Goal: Task Accomplishment & Management: Complete application form

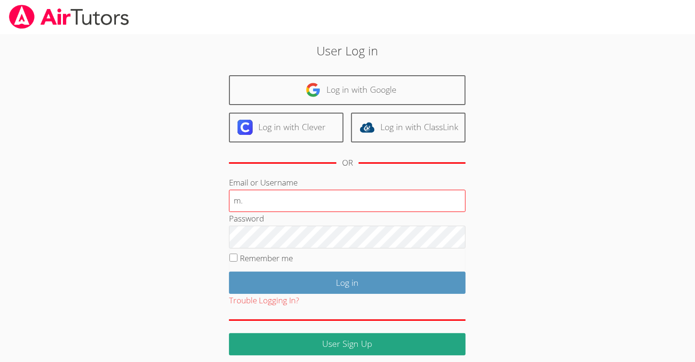
type input "[EMAIL_ADDRESS][DOMAIN_NAME]"
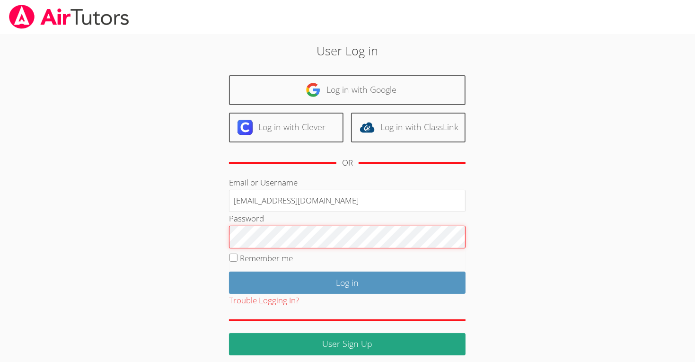
click at [229, 272] on input "Log in" at bounding box center [347, 283] width 237 height 22
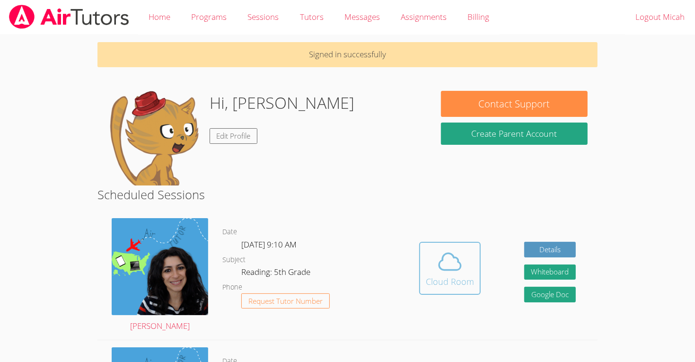
click at [443, 259] on icon at bounding box center [450, 262] width 27 height 27
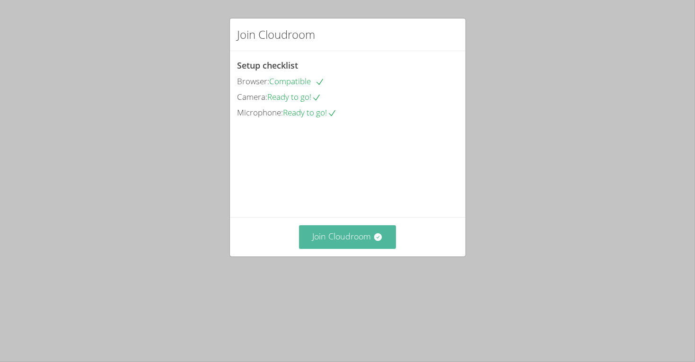
click at [332, 249] on button "Join Cloudroom" at bounding box center [347, 236] width 97 height 23
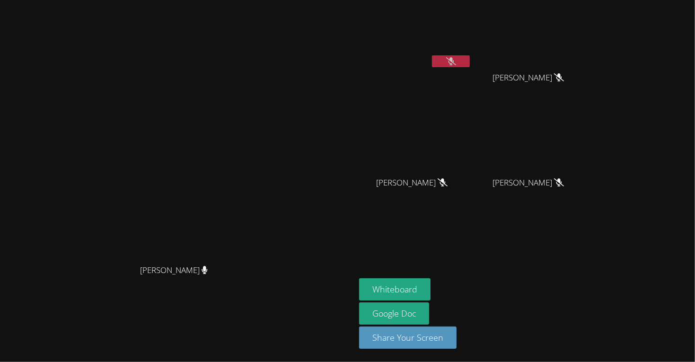
click at [470, 64] on button at bounding box center [451, 61] width 38 height 12
click at [454, 59] on icon at bounding box center [451, 61] width 6 height 8
click at [456, 59] on icon at bounding box center [451, 61] width 10 height 8
click at [431, 285] on button "Whiteboard" at bounding box center [394, 289] width 71 height 22
click at [470, 65] on button at bounding box center [451, 61] width 38 height 12
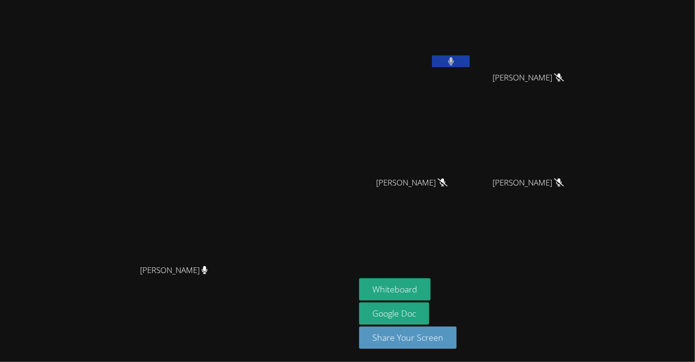
click at [470, 59] on button at bounding box center [451, 61] width 38 height 12
click at [456, 60] on icon at bounding box center [451, 61] width 10 height 8
click at [470, 57] on button at bounding box center [451, 61] width 38 height 12
drag, startPoint x: 504, startPoint y: 53, endPoint x: 514, endPoint y: 54, distance: 10.0
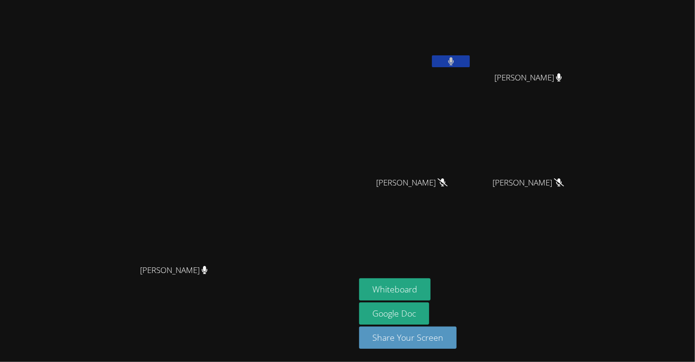
click at [472, 53] on video at bounding box center [415, 35] width 113 height 63
click at [454, 61] on icon at bounding box center [451, 61] width 6 height 8
click at [456, 60] on icon at bounding box center [451, 61] width 10 height 8
click at [456, 58] on icon at bounding box center [451, 61] width 10 height 8
click at [470, 63] on button at bounding box center [451, 61] width 38 height 12
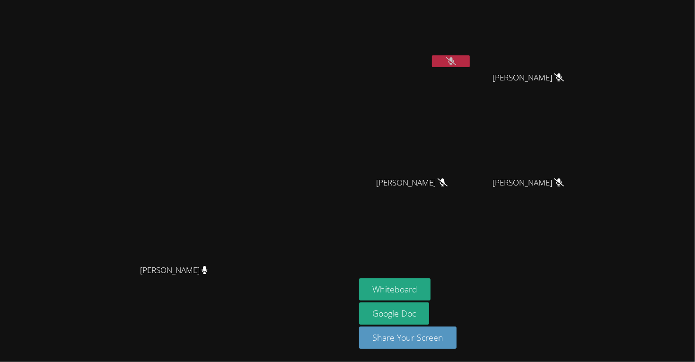
click at [470, 62] on button at bounding box center [451, 61] width 38 height 12
click at [470, 58] on button at bounding box center [451, 61] width 38 height 12
click at [470, 55] on button at bounding box center [451, 61] width 38 height 12
click at [470, 58] on button at bounding box center [451, 61] width 38 height 12
click at [470, 61] on button at bounding box center [451, 61] width 38 height 12
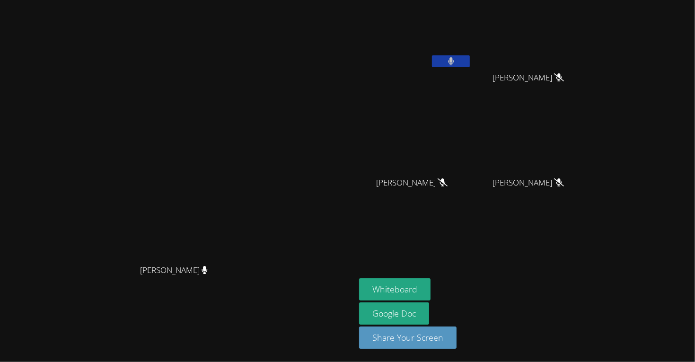
click at [470, 61] on button at bounding box center [451, 61] width 38 height 12
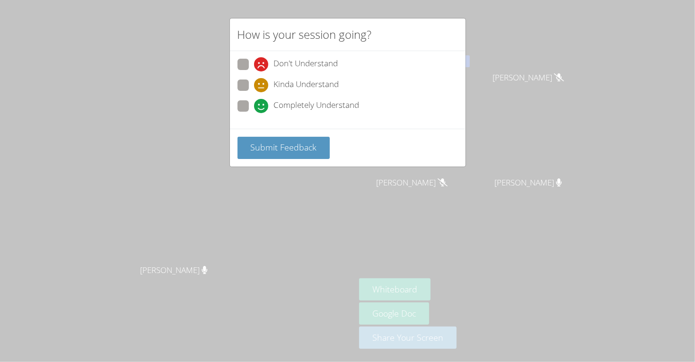
click at [313, 103] on span "Completely Understand" at bounding box center [317, 106] width 86 height 14
click at [262, 103] on input "Completely Understand" at bounding box center [258, 104] width 8 height 8
radio input "true"
click at [293, 142] on span "Submit Feedback" at bounding box center [283, 147] width 66 height 11
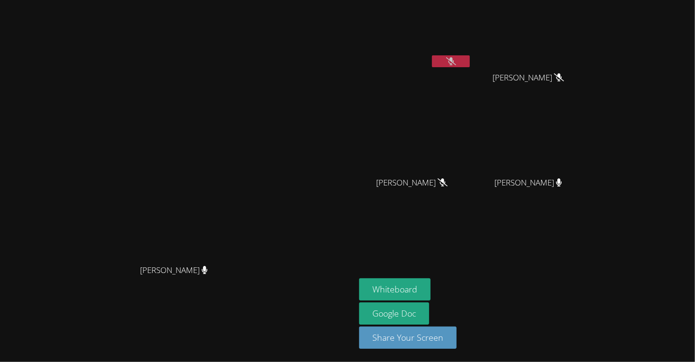
drag, startPoint x: 525, startPoint y: 52, endPoint x: 523, endPoint y: 58, distance: 6.6
click at [472, 56] on div "[PERSON_NAME]" at bounding box center [415, 38] width 113 height 68
click at [470, 59] on button at bounding box center [451, 61] width 38 height 12
click at [470, 64] on button at bounding box center [451, 61] width 38 height 12
click at [456, 64] on icon at bounding box center [451, 61] width 10 height 8
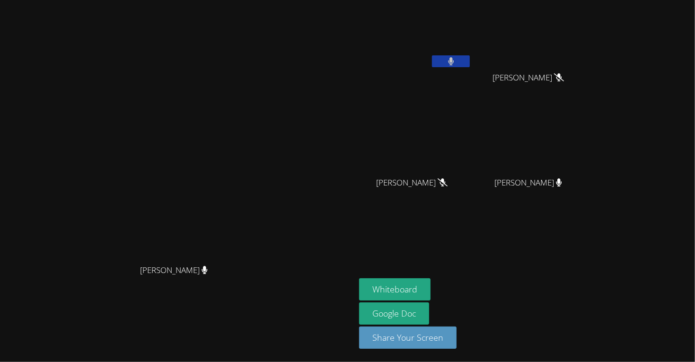
click at [454, 64] on icon at bounding box center [451, 61] width 6 height 8
click at [456, 61] on icon at bounding box center [451, 61] width 10 height 8
click at [454, 61] on icon at bounding box center [451, 61] width 6 height 8
click at [470, 57] on button at bounding box center [451, 61] width 38 height 12
click at [470, 59] on button at bounding box center [451, 61] width 38 height 12
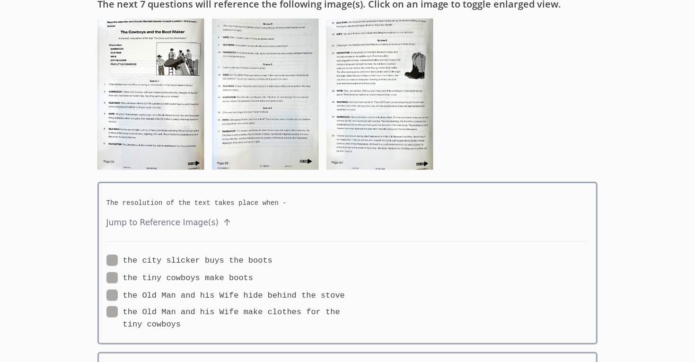
scroll to position [85, 0]
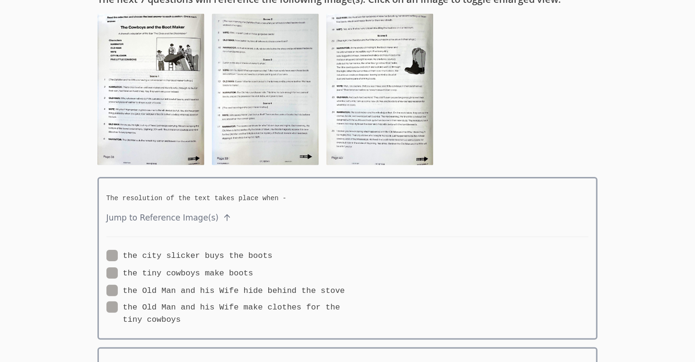
click at [253, 272] on span at bounding box center [253, 273] width 0 height 9
click at [253, 272] on input "the tiny cowboys make boots" at bounding box center [257, 271] width 8 height 8
radio input "true"
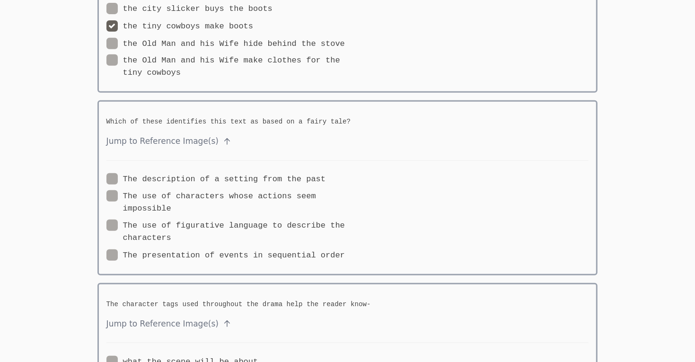
scroll to position [337, 0]
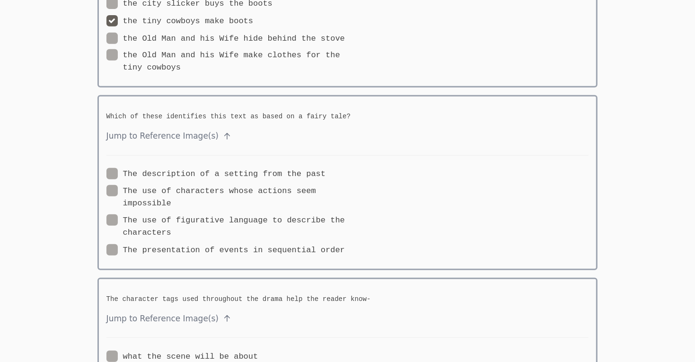
click at [171, 228] on span at bounding box center [171, 232] width 0 height 9
click at [171, 220] on input "The use of figurative language to describe the characters" at bounding box center [175, 218] width 8 height 8
radio input "true"
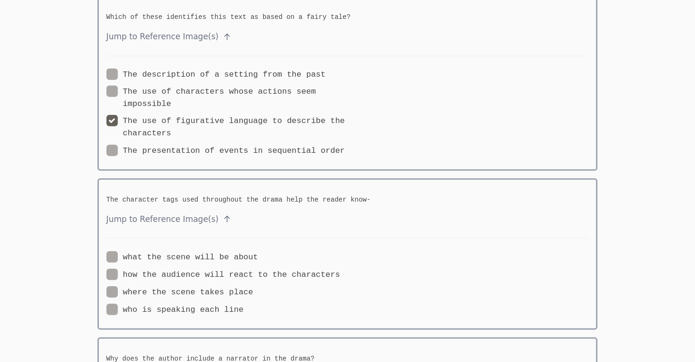
scroll to position [439, 0]
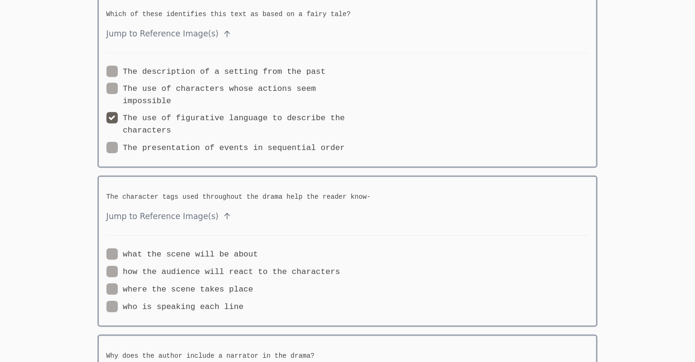
click at [258, 251] on span at bounding box center [258, 254] width 0 height 9
click at [258, 251] on input "what the scene will be about" at bounding box center [262, 253] width 8 height 8
radio input "true"
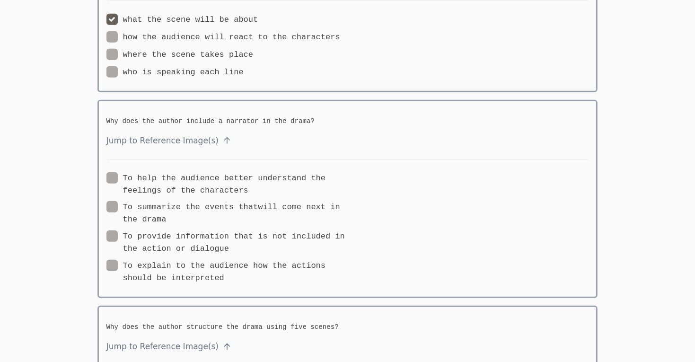
scroll to position [681, 0]
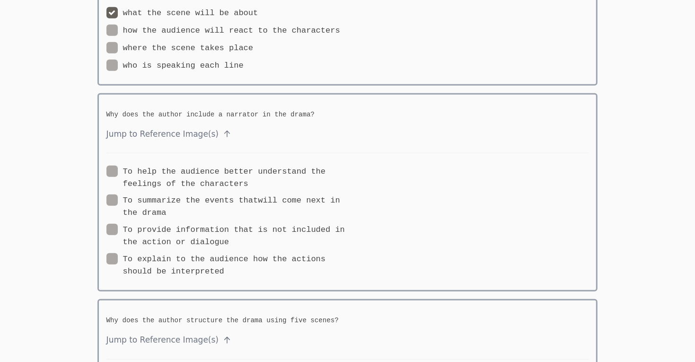
click at [130, 201] on label "To summarize the events thatwill come next in the drama" at bounding box center [227, 207] width 241 height 25
click at [166, 201] on input "To summarize the events thatwill come next in the drama" at bounding box center [170, 199] width 8 height 8
radio input "true"
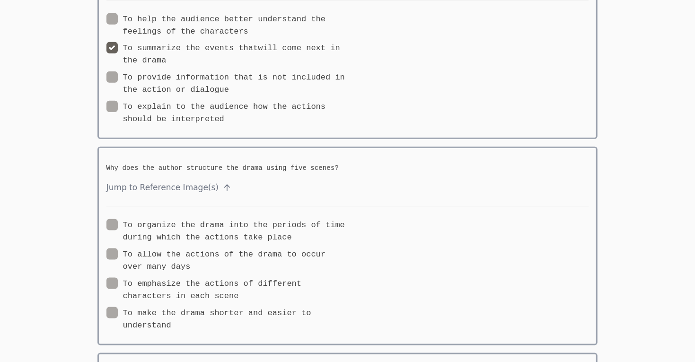
scroll to position [834, 0]
click at [186, 222] on label "To organize the drama into the periods of time during which the actions take pl…" at bounding box center [227, 231] width 241 height 25
click at [292, 222] on input "To organize the drama into the periods of time during which the actions take pl…" at bounding box center [296, 223] width 8 height 8
radio input "true"
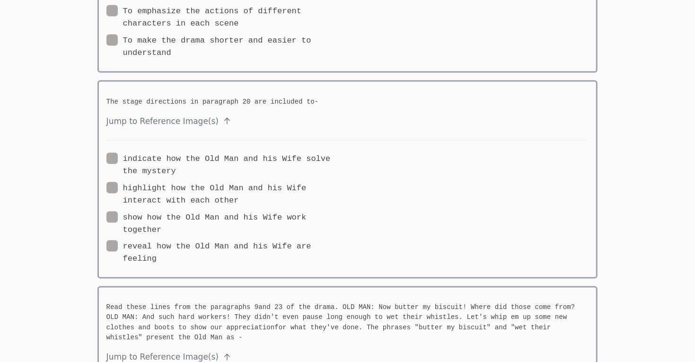
scroll to position [1108, 0]
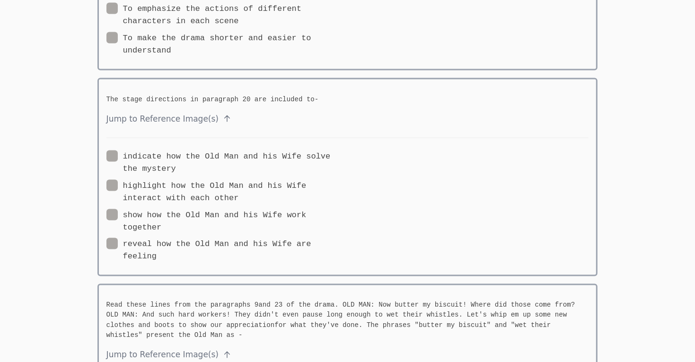
click at [104, 205] on div "The stage directions in paragraph 20 are included to- Jump to Reference Image(s…" at bounding box center [348, 177] width 501 height 199
click at [161, 223] on span at bounding box center [161, 227] width 0 height 9
click at [161, 209] on input "show how the Old Man and his Wife work together" at bounding box center [165, 213] width 8 height 8
radio input "true"
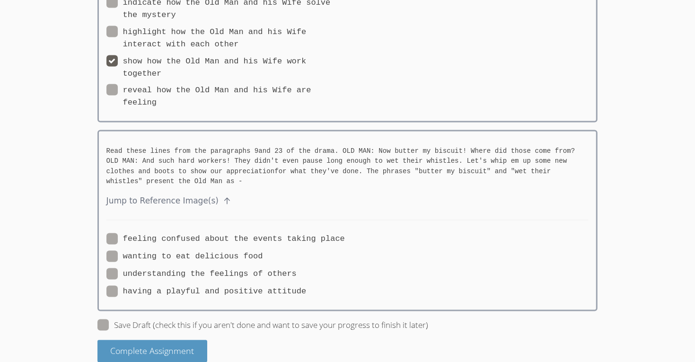
scroll to position [1270, 0]
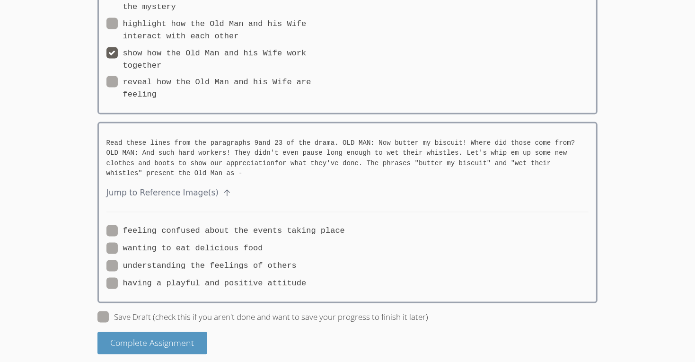
click at [345, 227] on span at bounding box center [345, 231] width 0 height 9
click at [345, 225] on input "feeling confused about the events taking place" at bounding box center [349, 229] width 8 height 8
radio input "true"
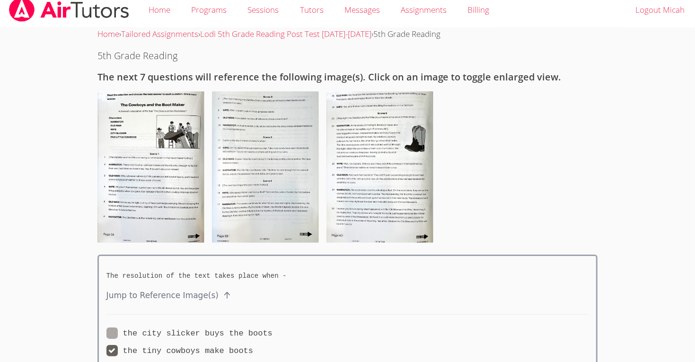
scroll to position [0, 0]
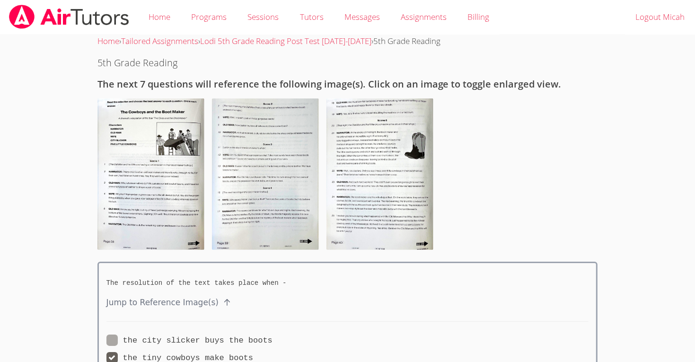
click at [129, 160] on img at bounding box center [151, 173] width 107 height 151
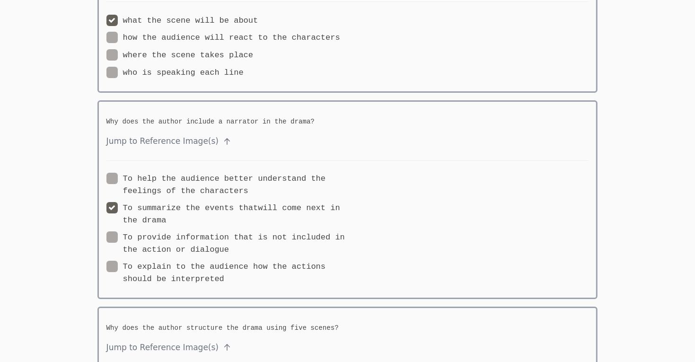
scroll to position [2635, 0]
click at [160, 212] on label "To summarize the events thatwill come next in the drama" at bounding box center [227, 212] width 241 height 25
click at [166, 208] on input "To summarize the events thatwill come next in the drama" at bounding box center [170, 204] width 8 height 8
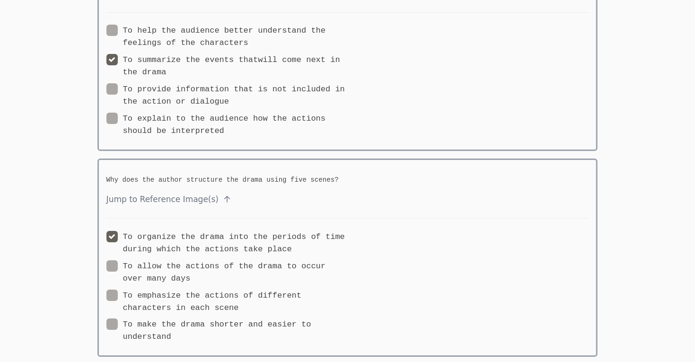
scroll to position [2783, 0]
click at [170, 232] on label "To organize the drama into the periods of time during which the actions take pl…" at bounding box center [227, 242] width 241 height 25
click at [292, 232] on input "To organize the drama into the periods of time during which the actions take pl…" at bounding box center [296, 234] width 8 height 8
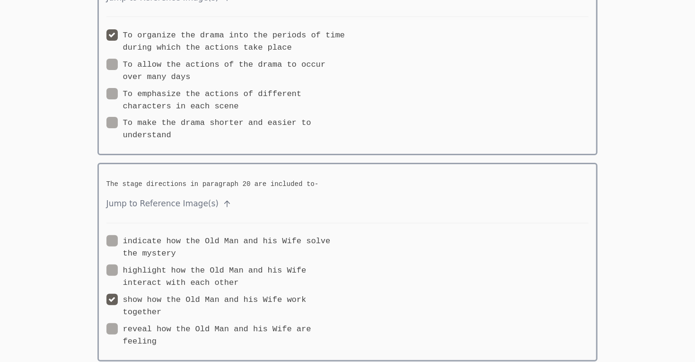
scroll to position [2984, 0]
click at [119, 293] on label "show how the Old Man and his Wife work together" at bounding box center [227, 305] width 241 height 25
click at [161, 293] on input "show how the Old Man and his Wife work together" at bounding box center [165, 297] width 8 height 8
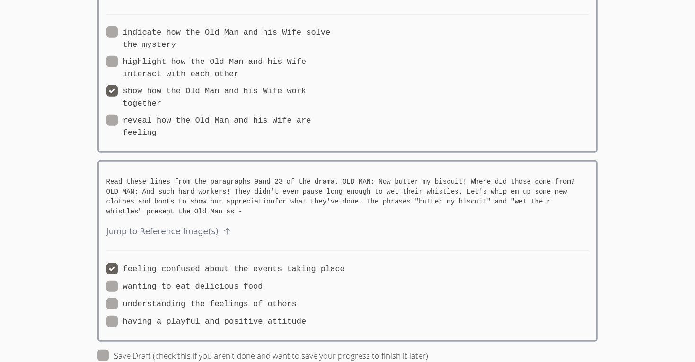
scroll to position [3229, 0]
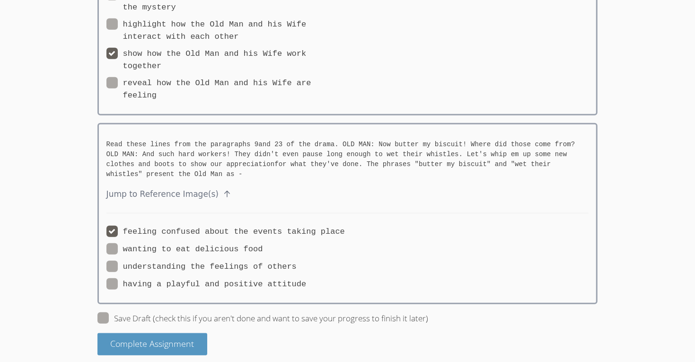
click at [130, 226] on label "feeling confused about the events taking place" at bounding box center [226, 232] width 239 height 12
click at [345, 226] on input "feeling confused about the events taking place" at bounding box center [349, 230] width 8 height 8
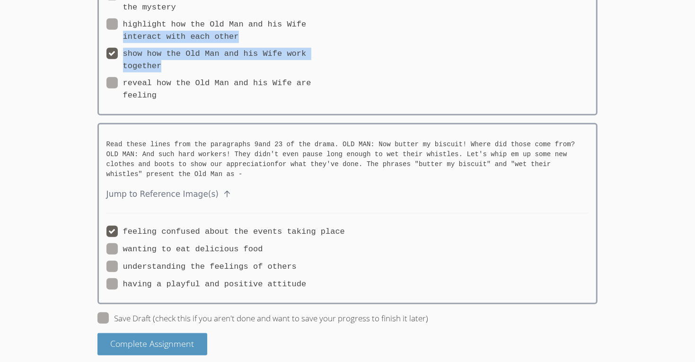
drag, startPoint x: 106, startPoint y: 94, endPoint x: 179, endPoint y: 18, distance: 105.5
click at [140, 27] on div "The stage directions in paragraph 20 are included to- Jump to Reference Image(s…" at bounding box center [348, 16] width 501 height 199
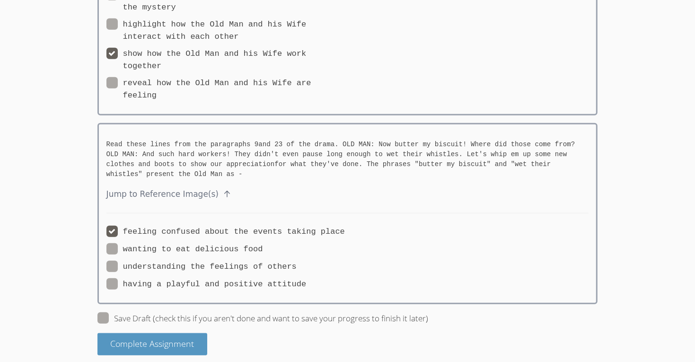
click at [500, 101] on div "The stage directions in paragraph 20 are included to- Jump to Reference Image(s…" at bounding box center [348, 16] width 501 height 199
click at [154, 339] on span "Complete Assignment" at bounding box center [152, 343] width 84 height 11
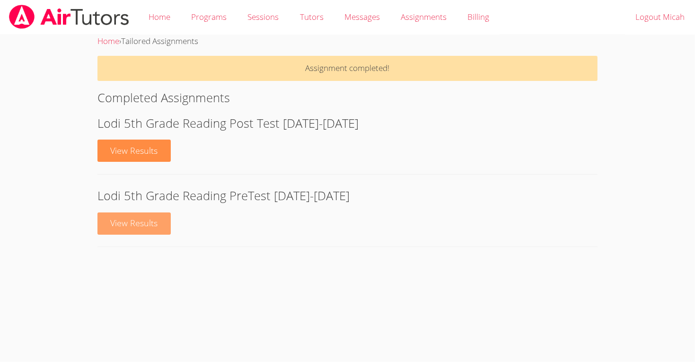
click at [149, 218] on link "View Results" at bounding box center [135, 224] width 74 height 22
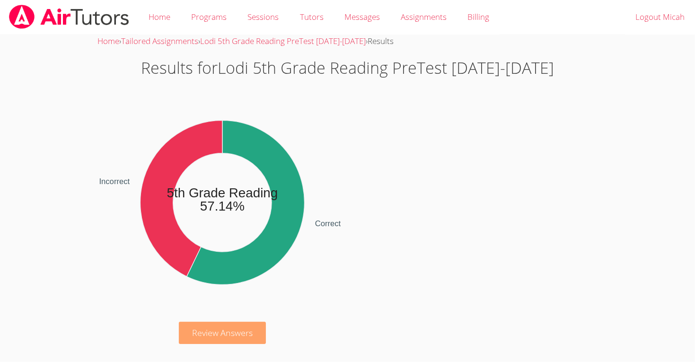
click at [247, 336] on link "Review Answers" at bounding box center [223, 333] width 88 height 22
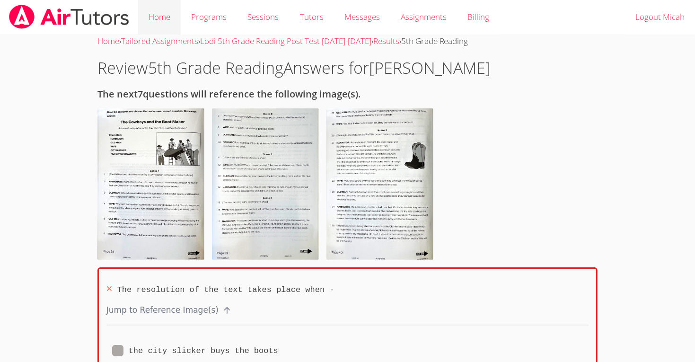
click at [152, 20] on link "Home" at bounding box center [159, 17] width 43 height 35
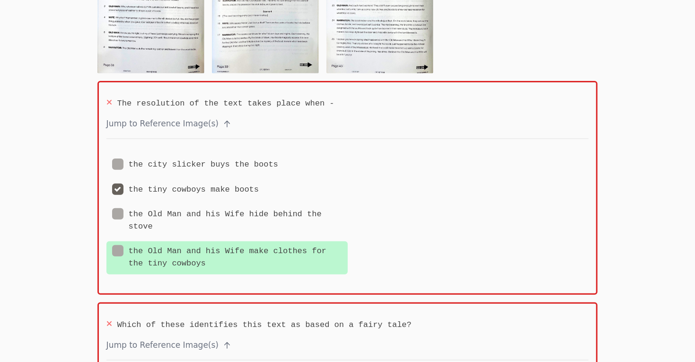
scroll to position [201, 0]
